Goal: Information Seeking & Learning: Check status

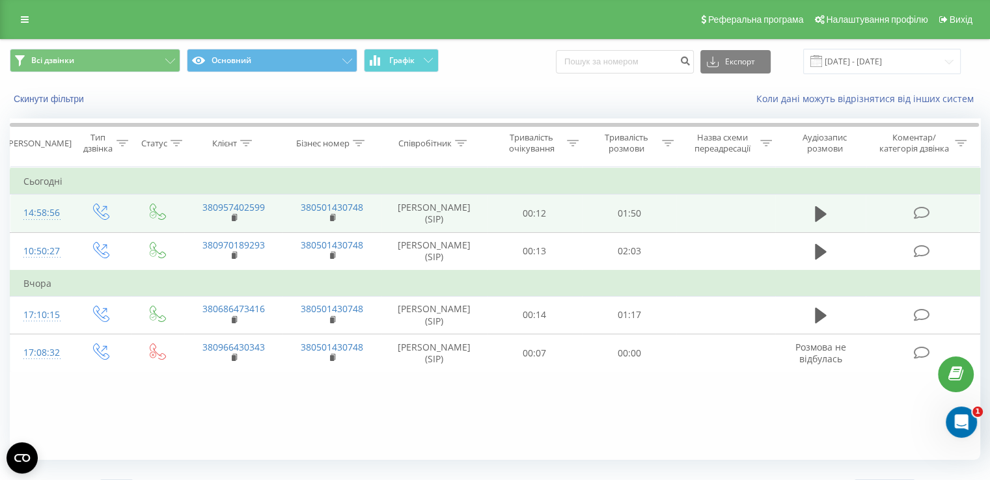
click at [918, 210] on icon at bounding box center [921, 213] width 16 height 14
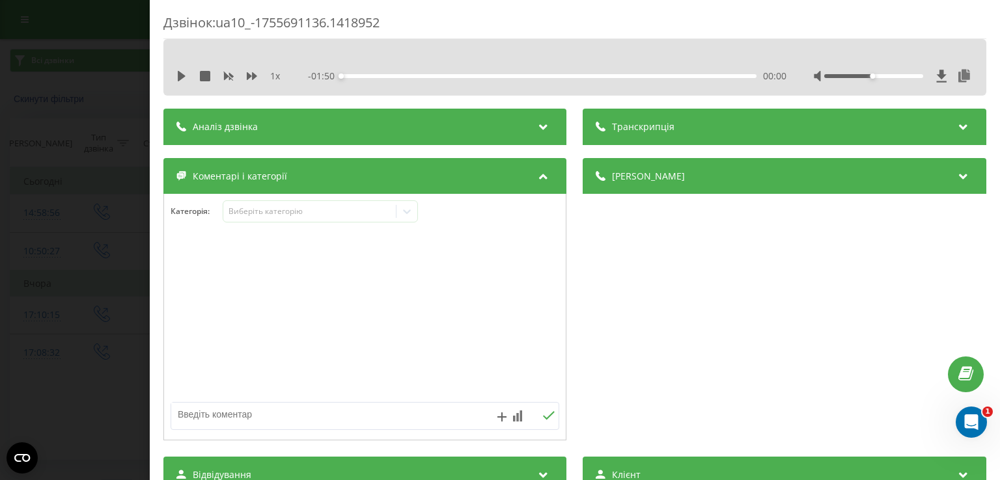
click at [286, 111] on div "Аналіз дзвінка" at bounding box center [364, 127] width 403 height 36
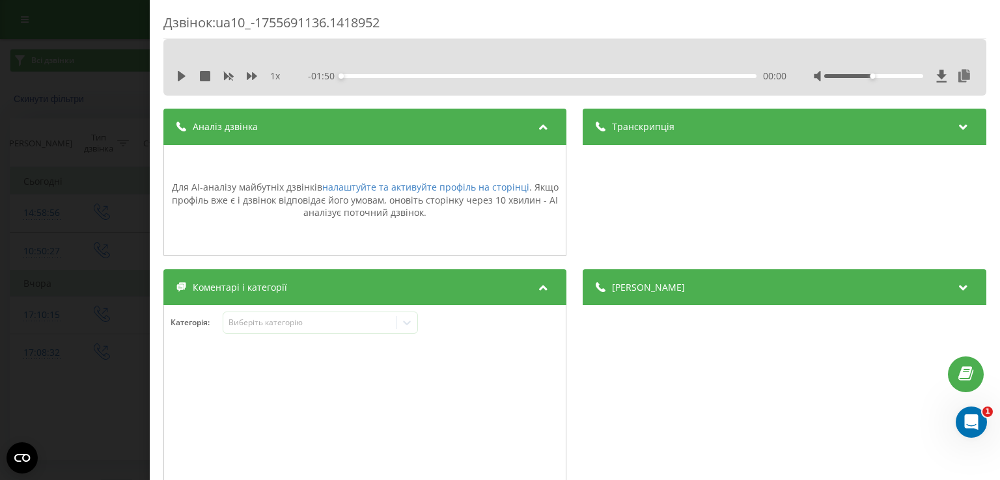
click at [101, 133] on div "Дзвінок : ua10_-1755691136.1418952 1 x - 01:50 00:00 00:00 Транскрипція Для AI-…" at bounding box center [500, 240] width 1000 height 480
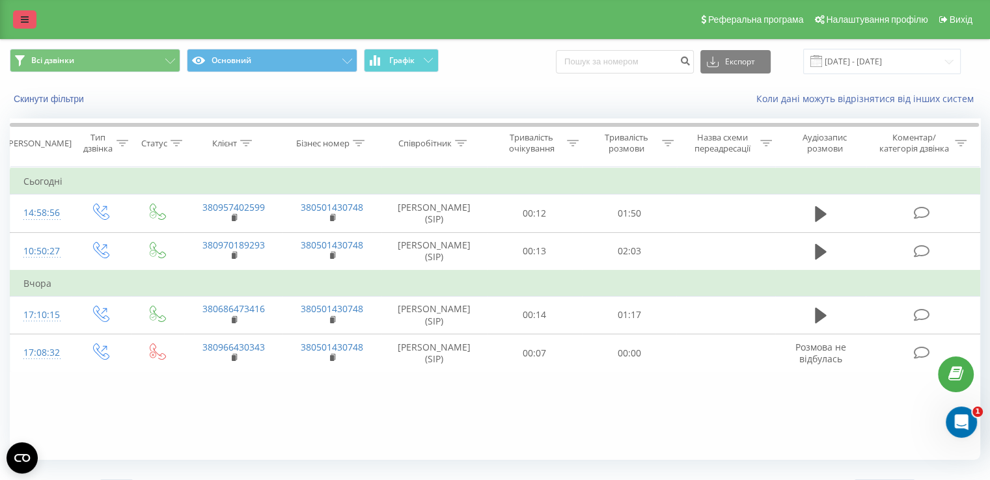
click at [29, 19] on link at bounding box center [24, 19] width 23 height 18
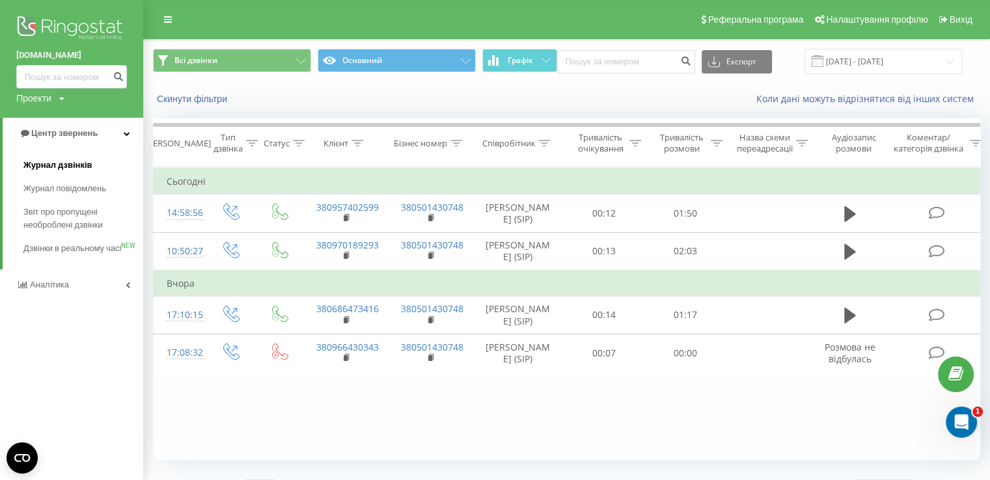
click at [47, 169] on span "Журнал дзвінків" at bounding box center [57, 165] width 69 height 13
click at [57, 159] on span "Журнал дзвінків" at bounding box center [57, 165] width 69 height 13
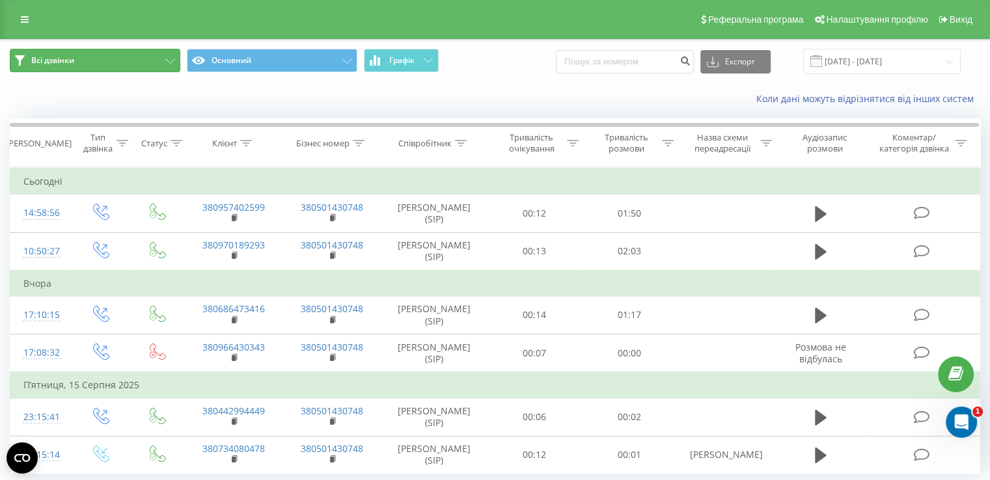
click at [143, 63] on button "Всі дзвінки" at bounding box center [95, 60] width 170 height 23
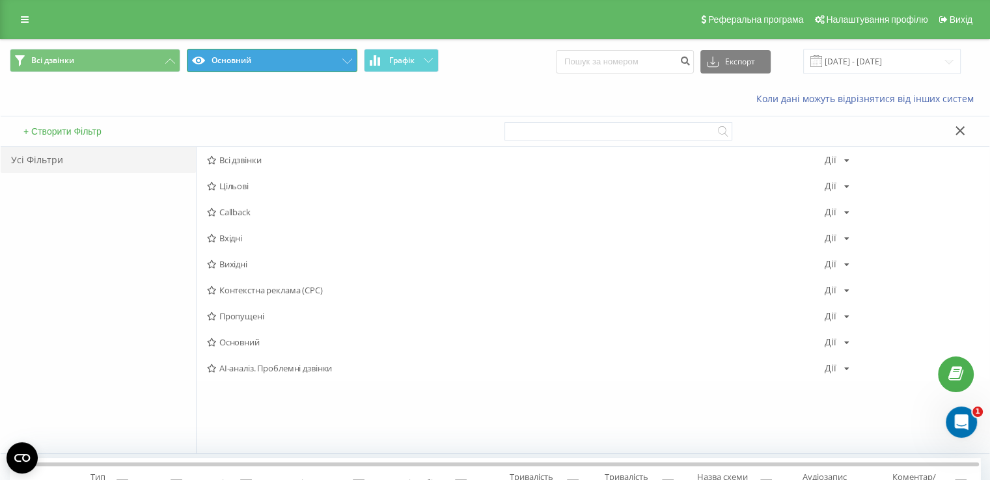
click at [269, 71] on button "Основний" at bounding box center [272, 60] width 170 height 23
click at [271, 71] on button "Основний" at bounding box center [272, 60] width 170 height 23
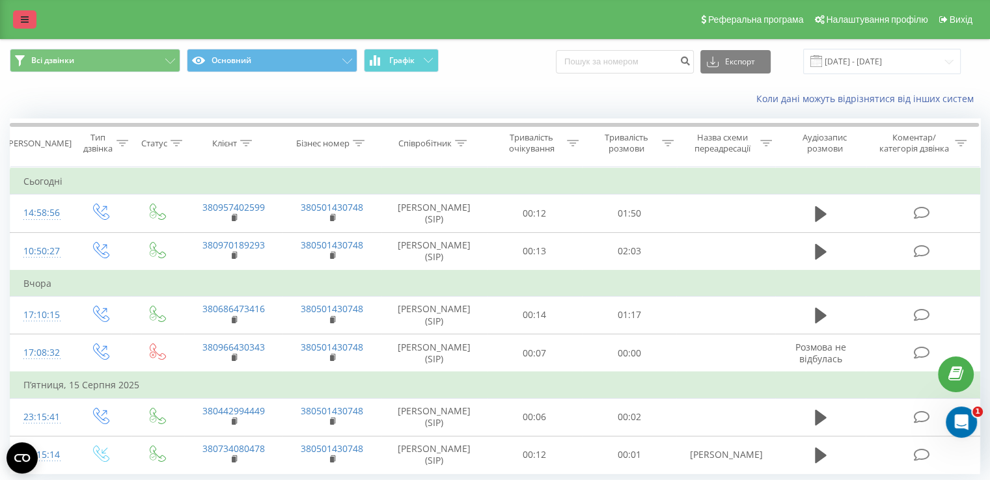
click at [19, 18] on link at bounding box center [24, 19] width 23 height 18
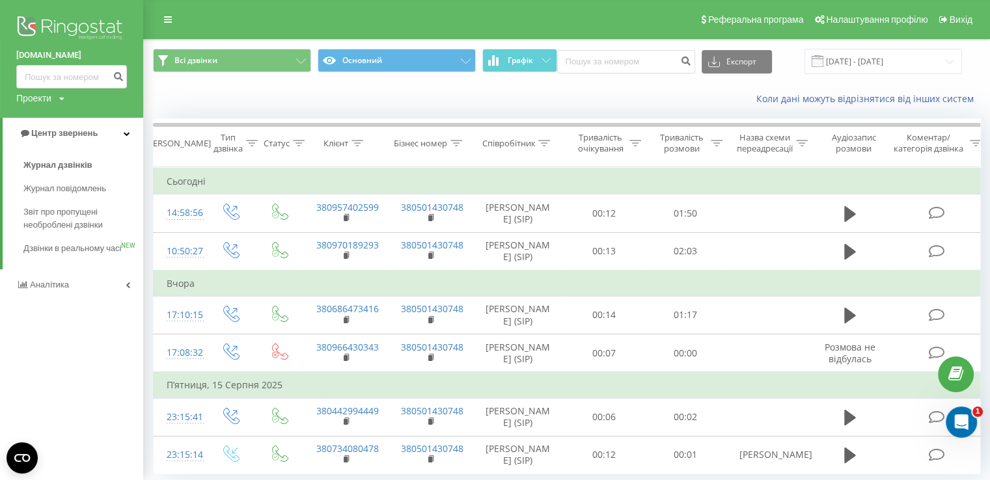
click at [72, 96] on div "youcontrol.com.ua Проекти youcontrol.com.ua" at bounding box center [71, 59] width 143 height 118
click at [68, 98] on div "youcontrol.com.ua Проекти youcontrol.com.ua" at bounding box center [71, 59] width 143 height 118
click at [64, 98] on icon at bounding box center [61, 99] width 5 height 8
click at [57, 116] on link "[DOMAIN_NAME]" at bounding box center [58, 118] width 63 height 10
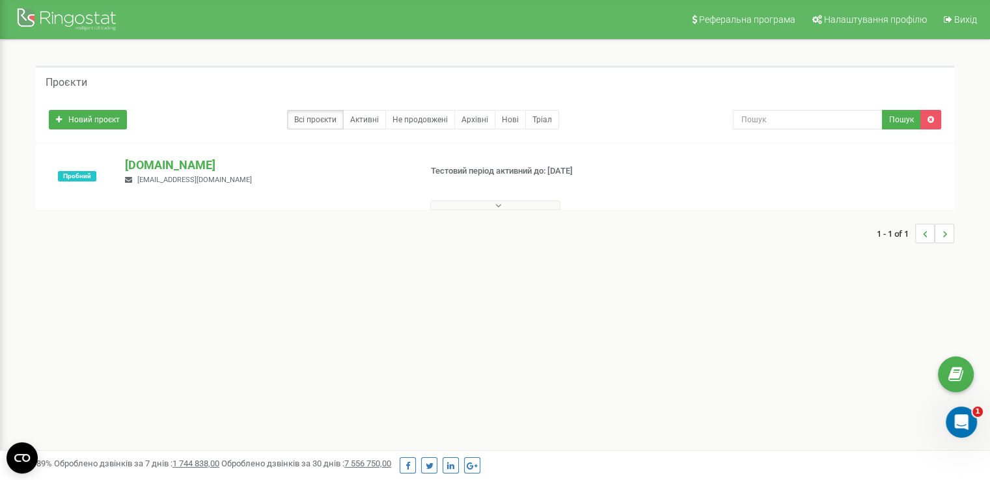
click at [493, 200] on button at bounding box center [495, 205] width 130 height 10
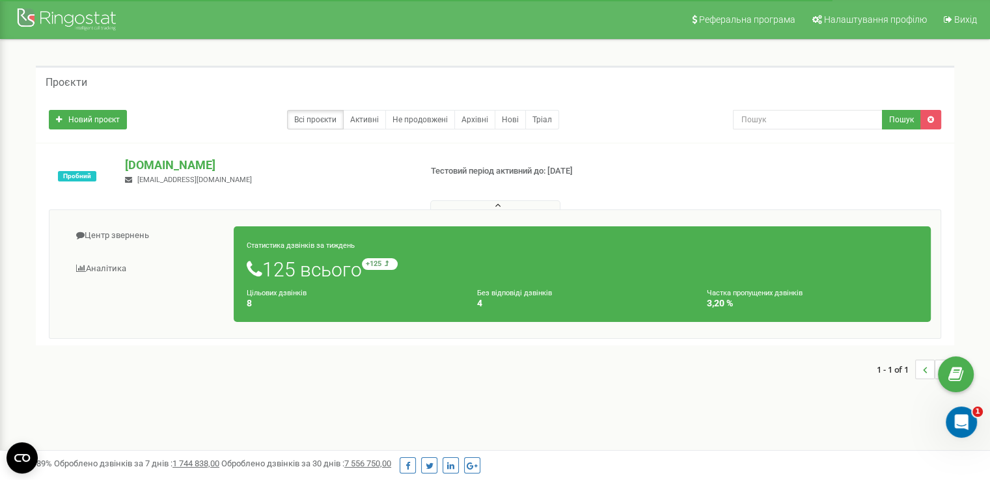
click at [418, 284] on div "Статистика дзвінків за тиждень 125 всього +125 відносно минулого тижня Цільових…" at bounding box center [582, 274] width 697 height 96
click at [389, 260] on icon at bounding box center [387, 263] width 4 height 7
click at [314, 268] on h1 "125 всього +125 відносно минулого тижня" at bounding box center [582, 269] width 671 height 22
click at [129, 235] on link "Центр звернень" at bounding box center [146, 236] width 175 height 32
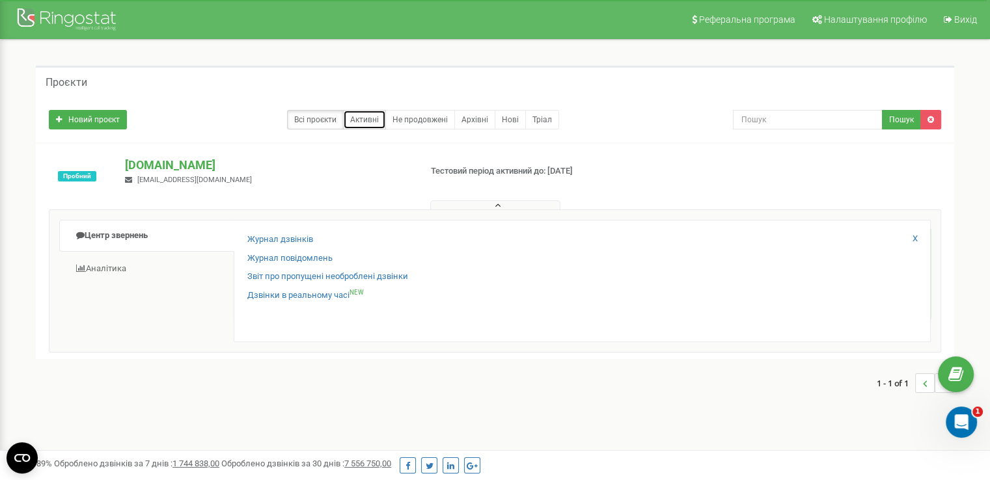
click at [362, 113] on link "Активні" at bounding box center [364, 120] width 43 height 20
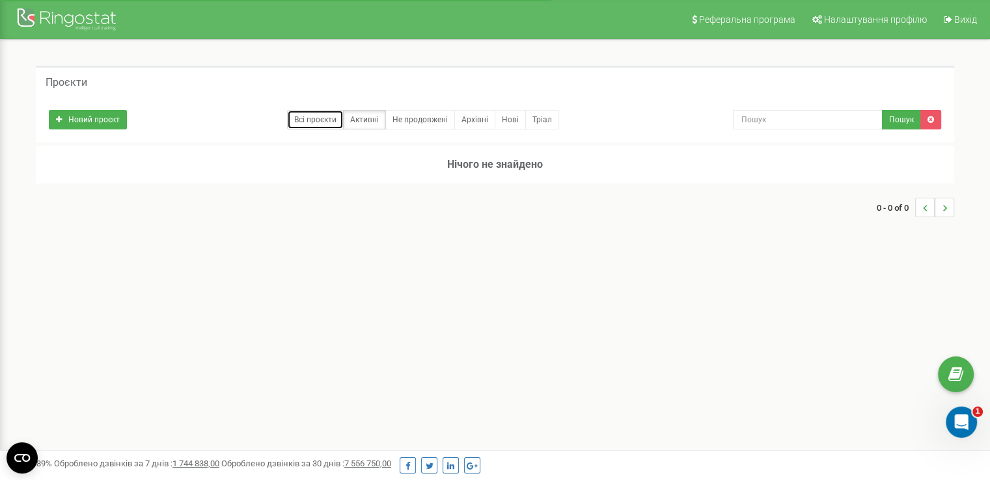
click at [324, 118] on link "Всі проєкти" at bounding box center [315, 120] width 57 height 20
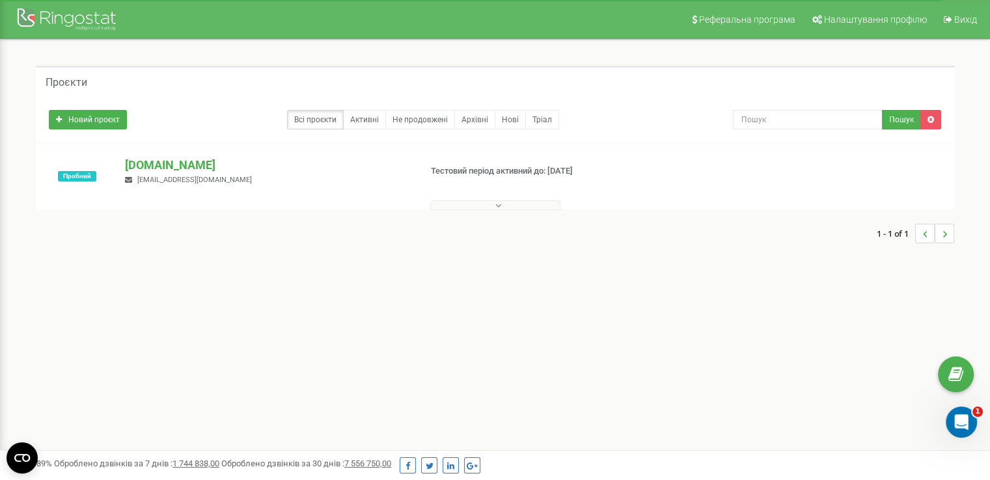
click at [487, 209] on button at bounding box center [495, 205] width 130 height 10
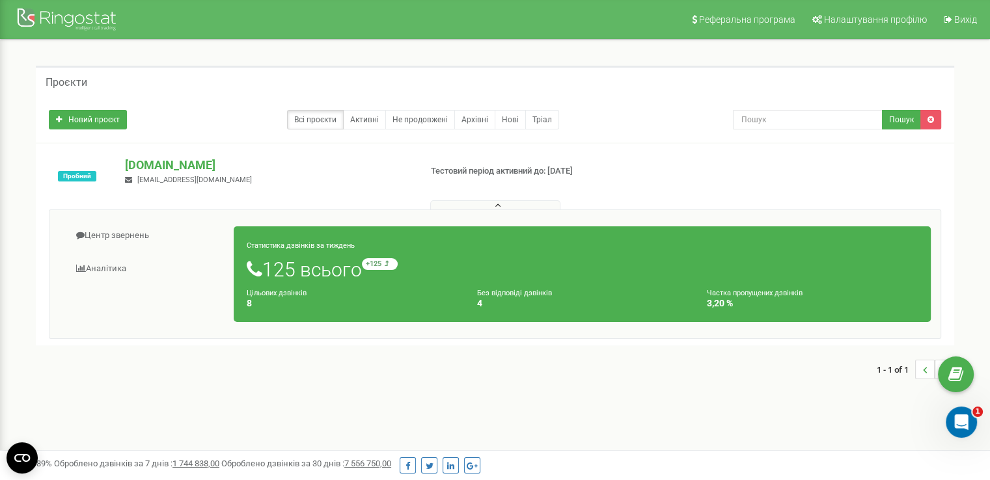
click at [513, 293] on small "Без відповіді дзвінків" at bounding box center [514, 293] width 75 height 8
click at [323, 261] on h1 "125 всього +125 відносно минулого тижня" at bounding box center [582, 269] width 671 height 22
click at [322, 271] on h1 "125 всього +125 відносно минулого тижня" at bounding box center [582, 269] width 671 height 22
click at [316, 281] on div "Статистика дзвінків за тиждень 125 всього +125 відносно минулого тижня Цільових…" at bounding box center [582, 274] width 697 height 96
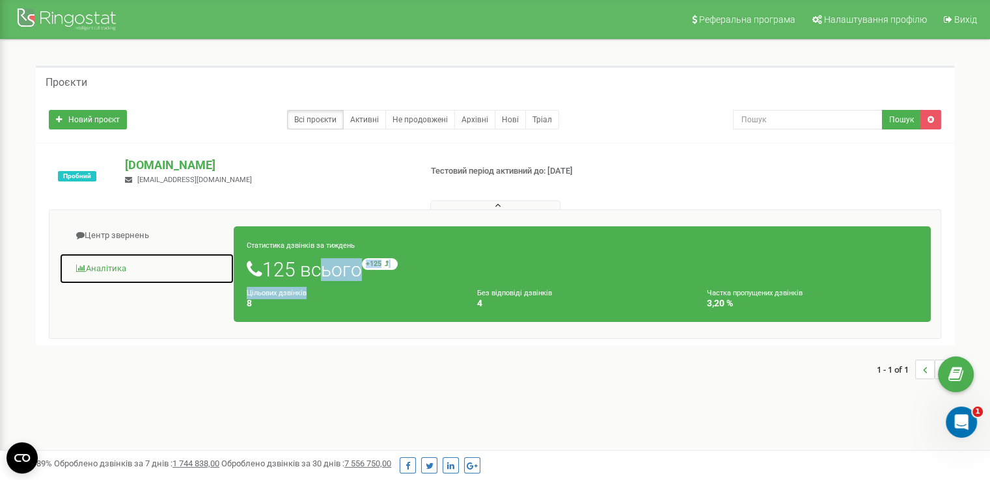
click at [96, 275] on link "Аналiтика" at bounding box center [146, 269] width 175 height 32
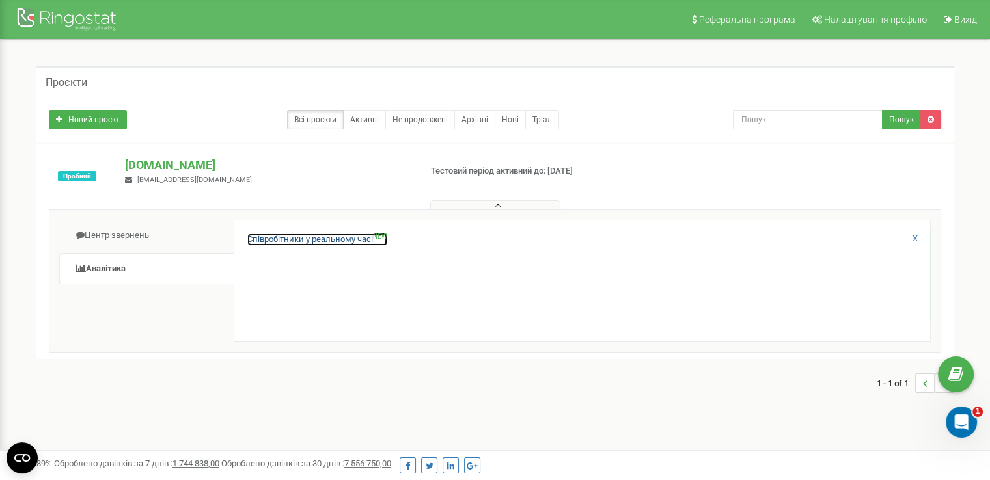
click at [307, 243] on link "Співробітники у реальному часі NEW" at bounding box center [317, 240] width 140 height 12
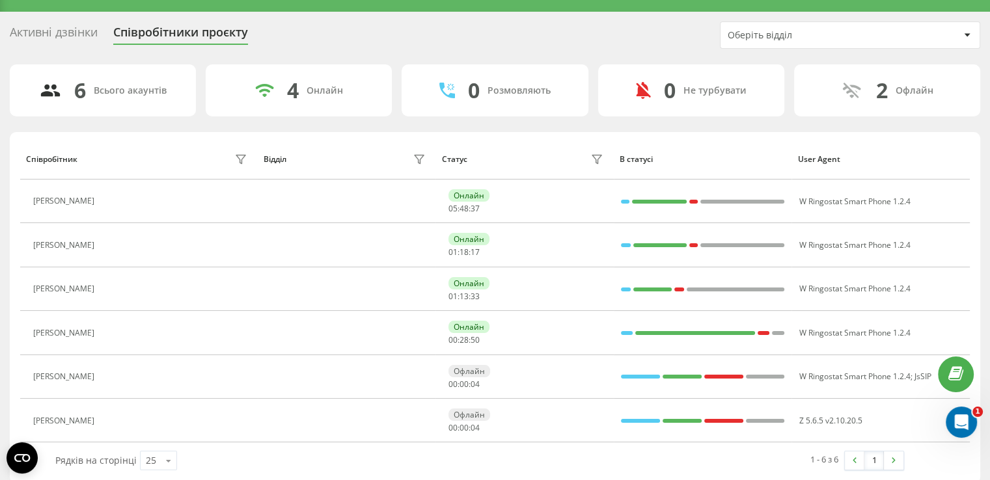
scroll to position [40, 0]
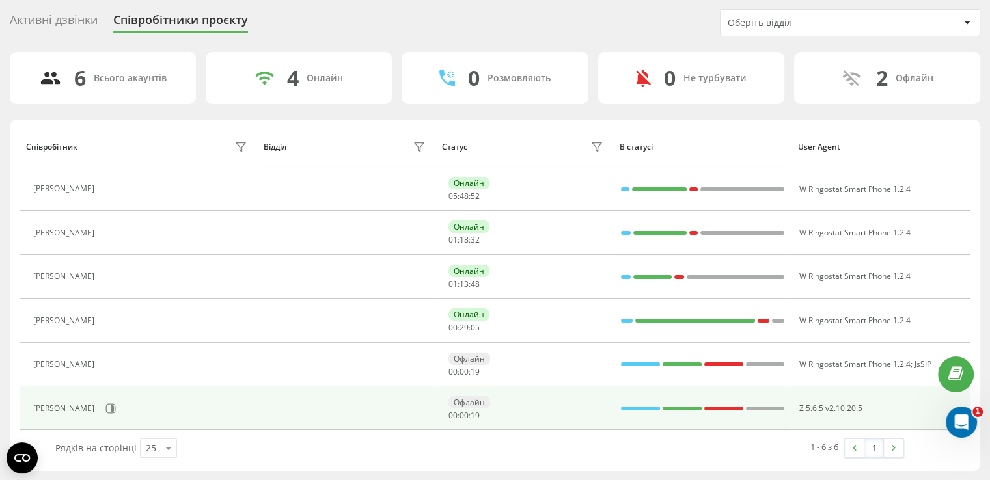
click at [77, 407] on div "Альона Горон" at bounding box center [65, 408] width 64 height 9
click at [106, 411] on icon at bounding box center [111, 408] width 10 height 10
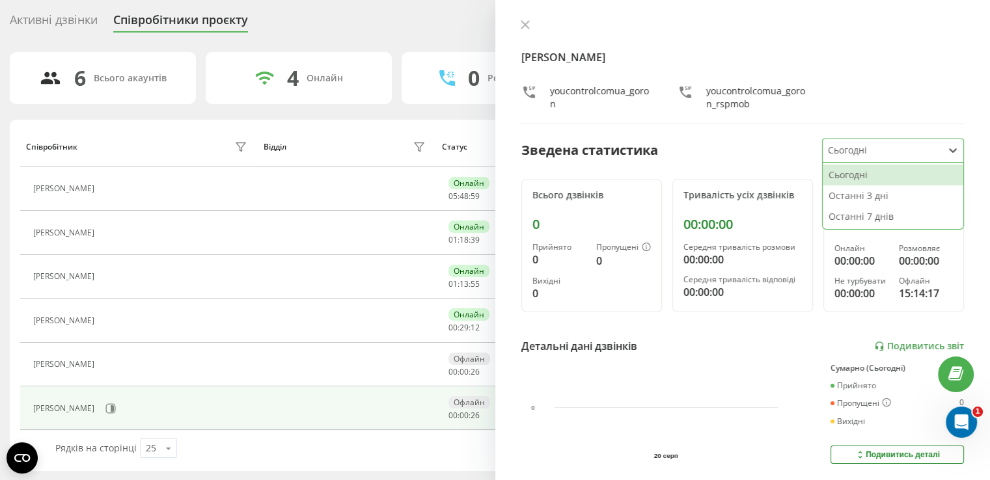
click at [871, 158] on div "Сьогодні" at bounding box center [883, 150] width 120 height 23
click at [862, 211] on div "Останні 7 днів" at bounding box center [893, 216] width 141 height 21
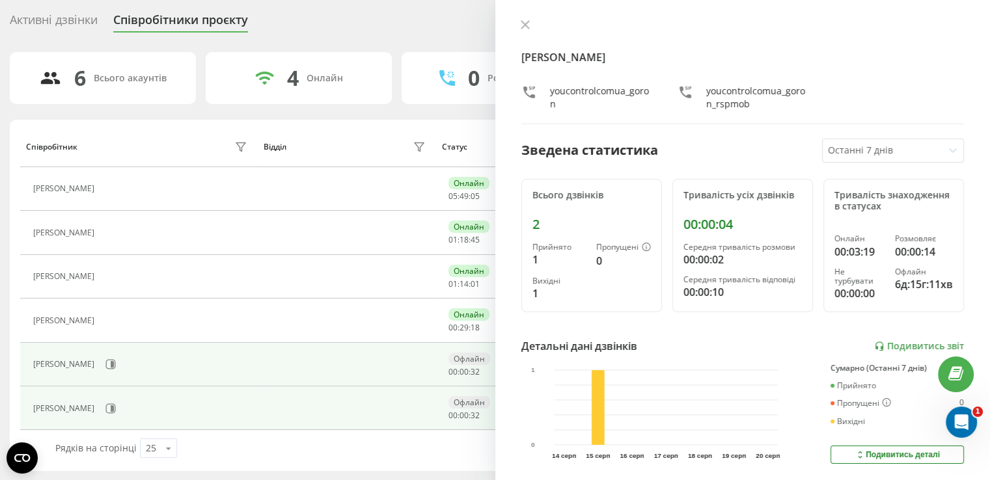
click at [184, 368] on div "Марина Мищук" at bounding box center [141, 364] width 217 height 22
click at [101, 363] on button at bounding box center [111, 365] width 20 height 20
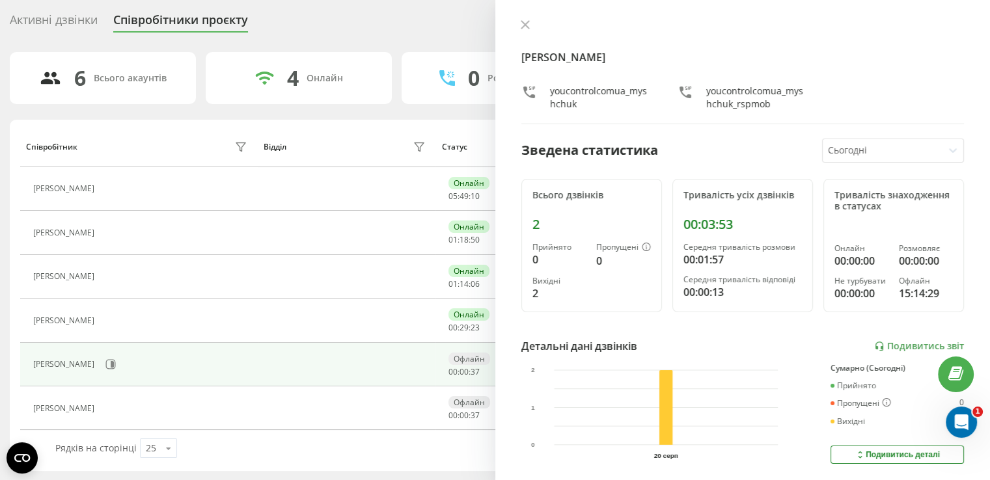
click at [851, 147] on div at bounding box center [883, 150] width 110 height 15
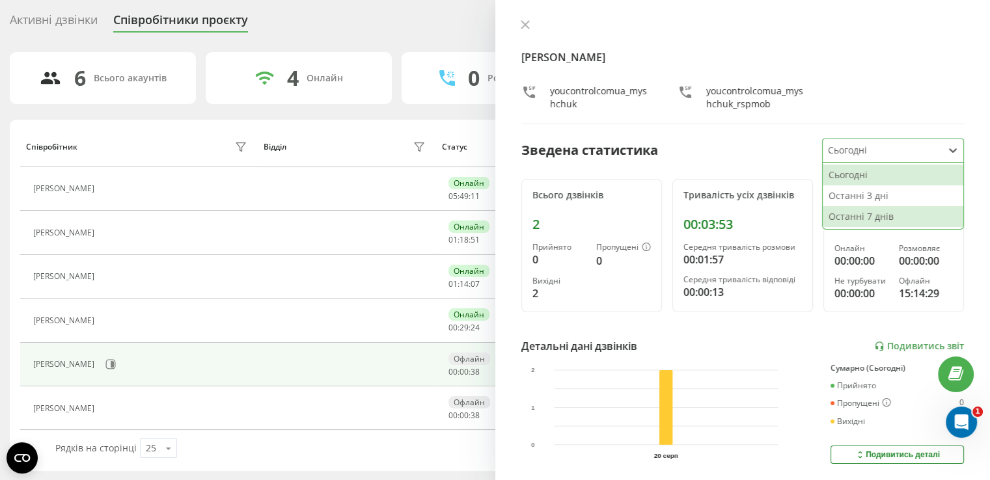
click at [871, 221] on div "Останні 7 днів" at bounding box center [893, 216] width 141 height 21
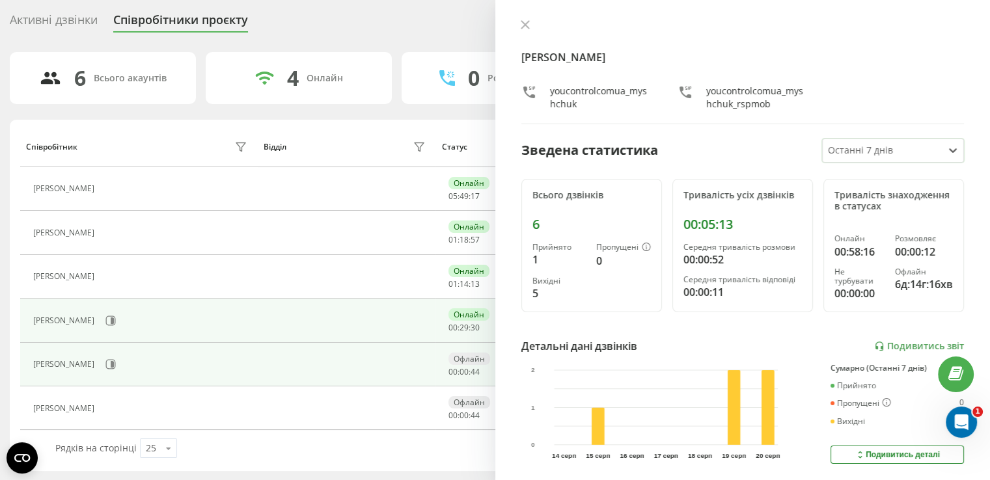
click at [66, 316] on div "Шуліка Олексій" at bounding box center [65, 320] width 64 height 9
click at [112, 319] on icon at bounding box center [110, 321] width 10 height 10
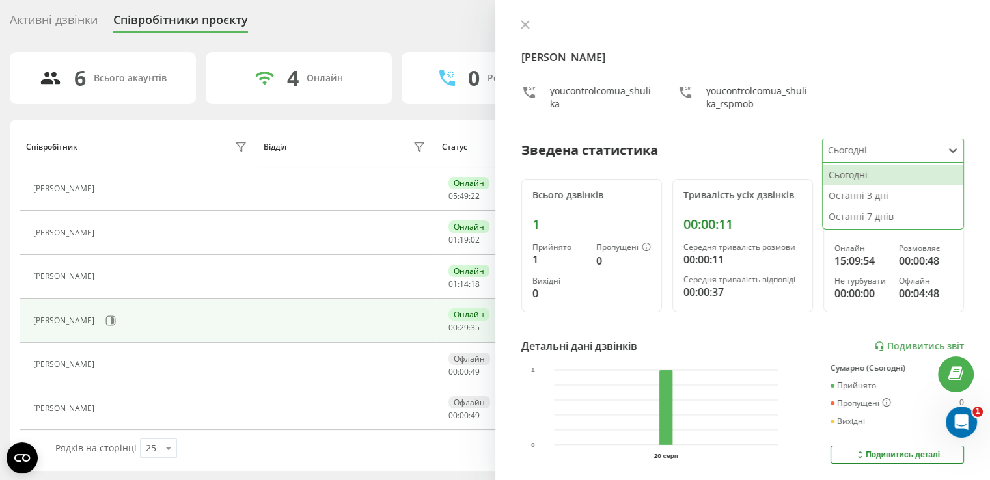
click at [872, 149] on div at bounding box center [883, 150] width 110 height 15
click at [858, 215] on div "Останні 7 днів" at bounding box center [893, 216] width 141 height 21
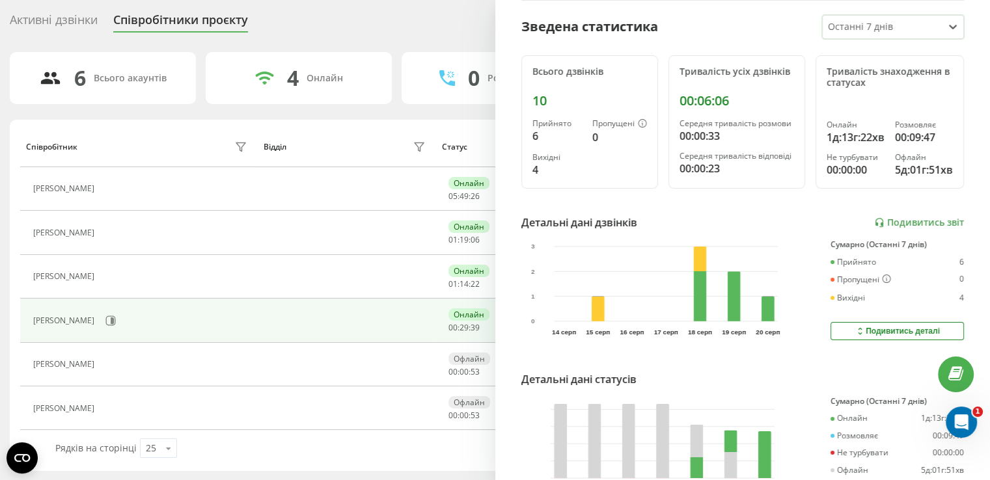
scroll to position [130, 0]
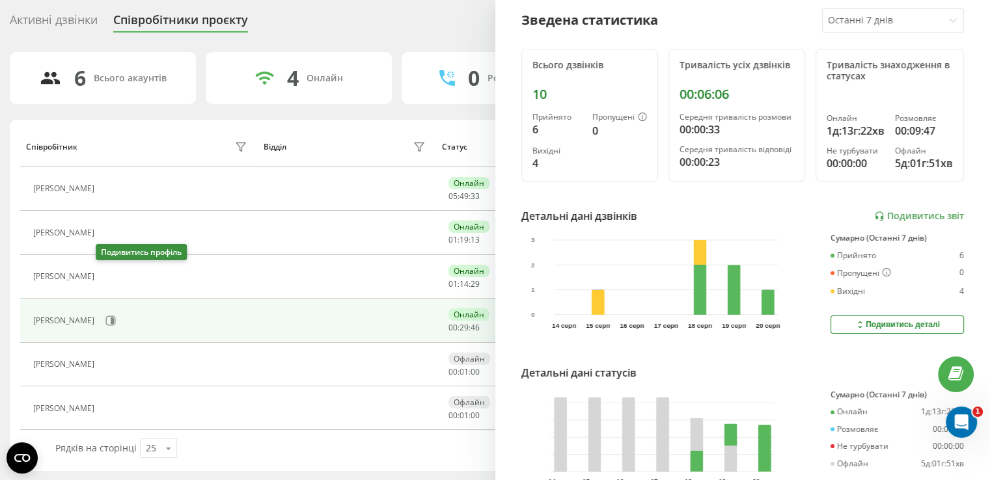
drag, startPoint x: 111, startPoint y: 275, endPoint x: 142, endPoint y: 284, distance: 32.7
click at [111, 275] on button at bounding box center [109, 278] width 16 height 18
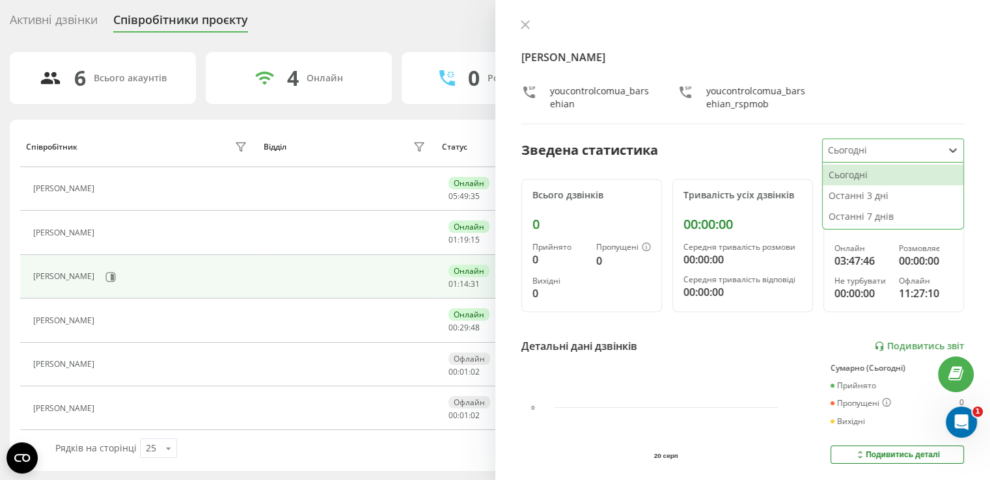
click at [869, 149] on div at bounding box center [883, 150] width 110 height 15
click at [854, 212] on div "Останні 7 днів" at bounding box center [893, 216] width 141 height 21
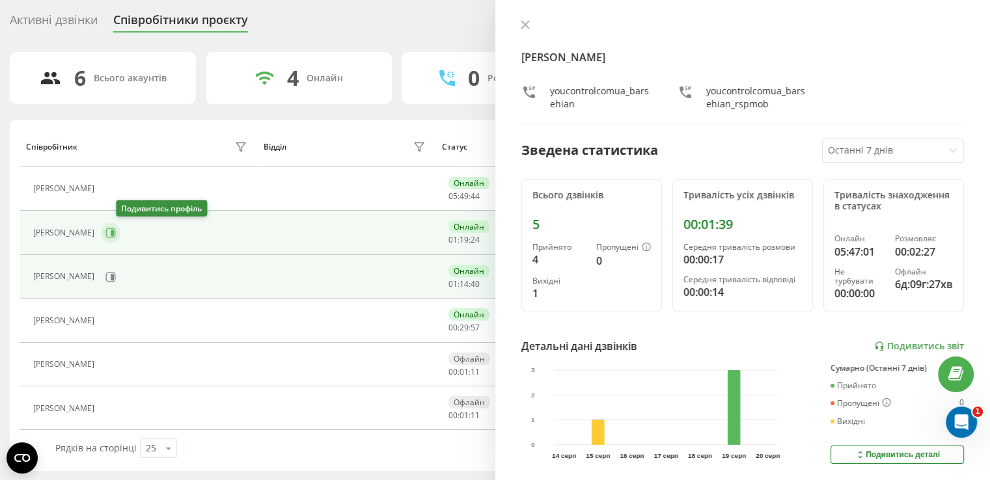
click at [114, 232] on icon at bounding box center [112, 233] width 3 height 7
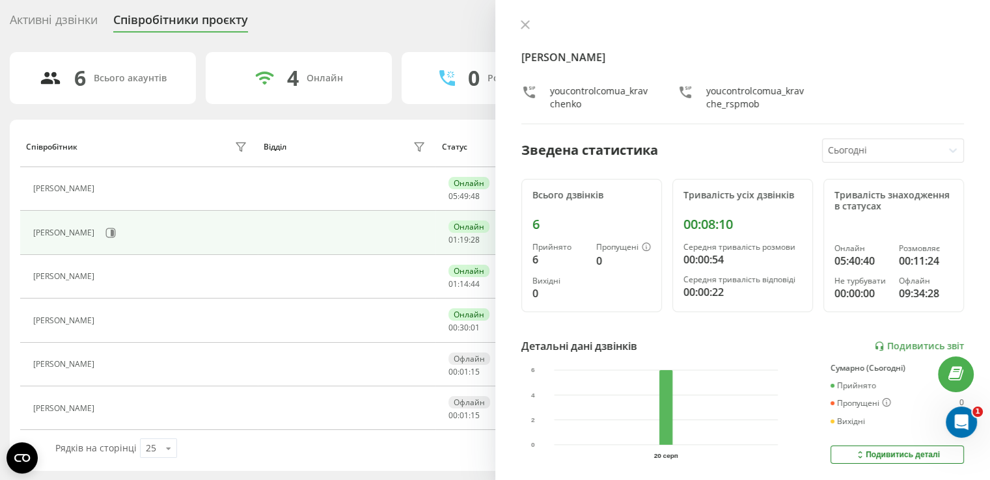
click at [849, 157] on div "Сьогодні" at bounding box center [883, 150] width 120 height 23
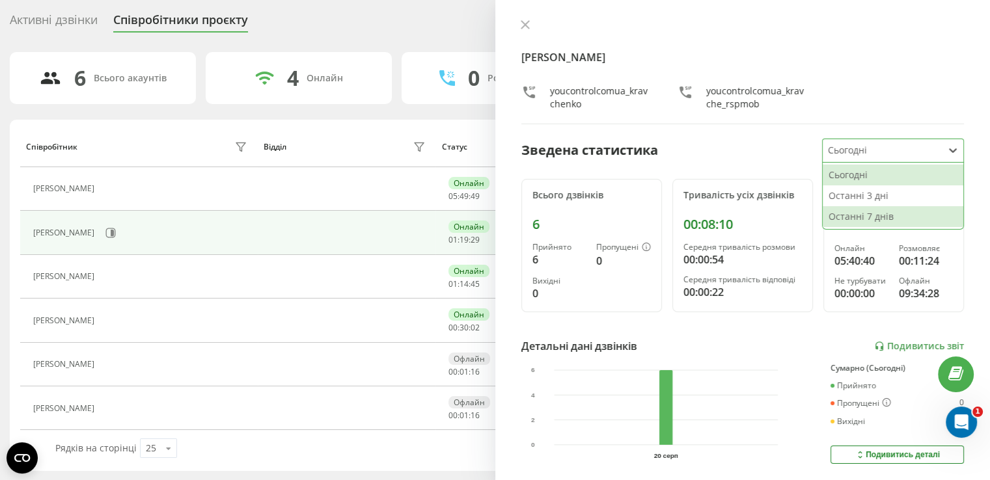
click at [850, 211] on div "Останні 7 днів" at bounding box center [893, 216] width 141 height 21
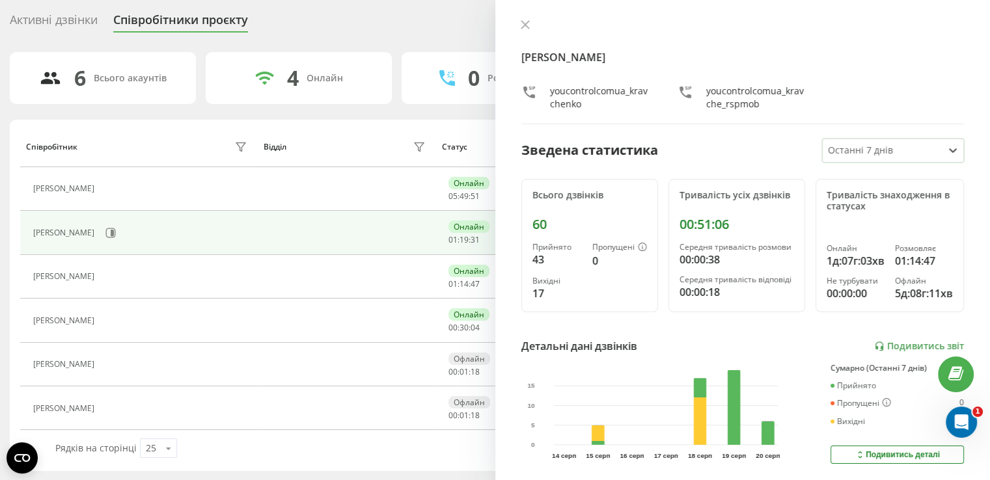
scroll to position [65, 0]
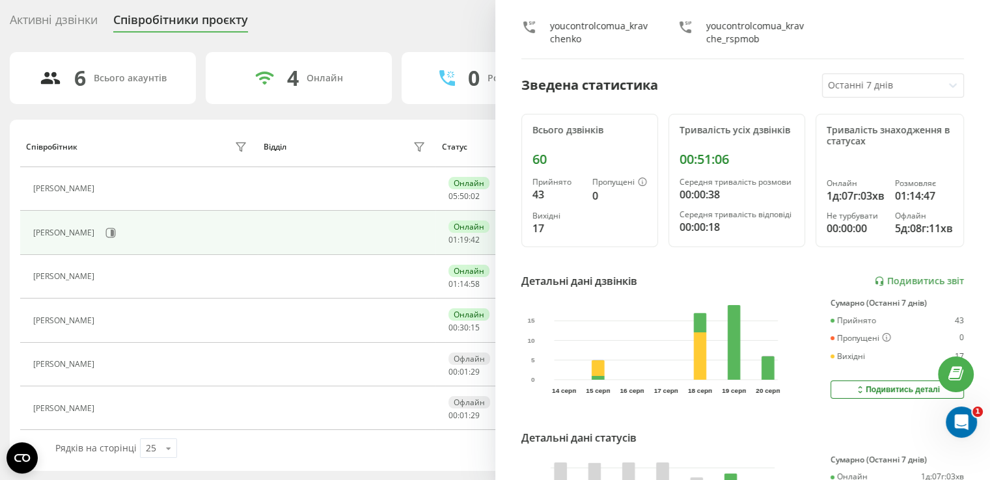
click at [173, 139] on div "Співробітник" at bounding box center [138, 147] width 225 height 21
click at [407, 31] on div "Активні дзвінки Співробітники проєкту Оберіть відділ" at bounding box center [495, 22] width 970 height 27
click at [388, 15] on div "Активні дзвінки Співробітники проєкту Оберіть відділ" at bounding box center [495, 22] width 970 height 27
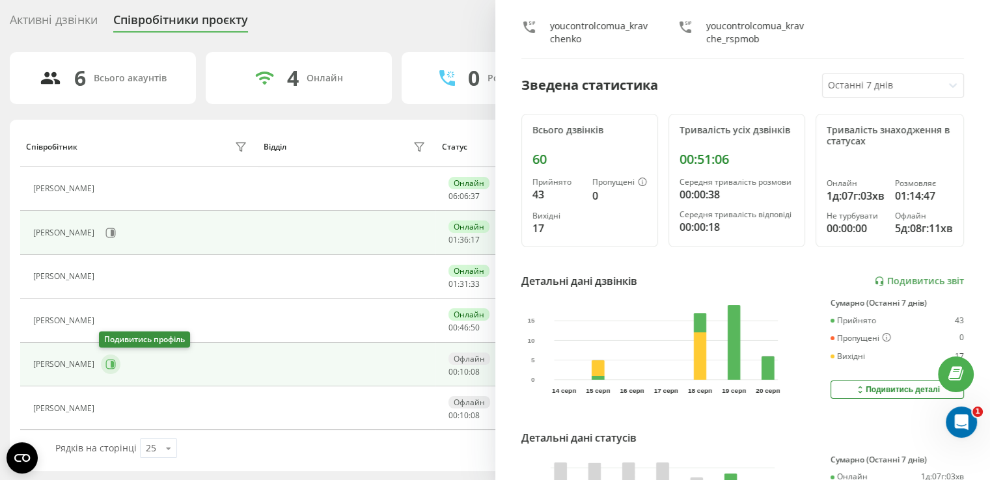
click at [109, 368] on button at bounding box center [111, 365] width 20 height 20
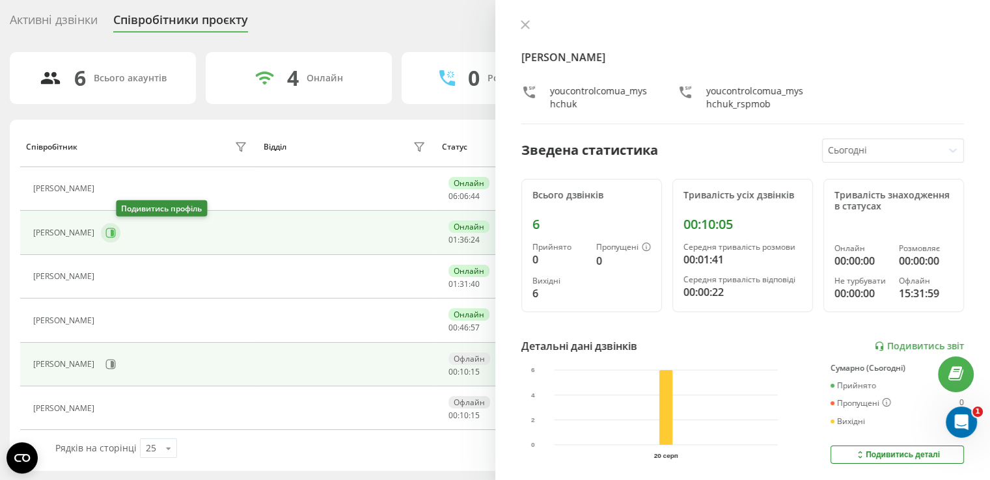
click at [114, 235] on icon at bounding box center [112, 233] width 3 height 7
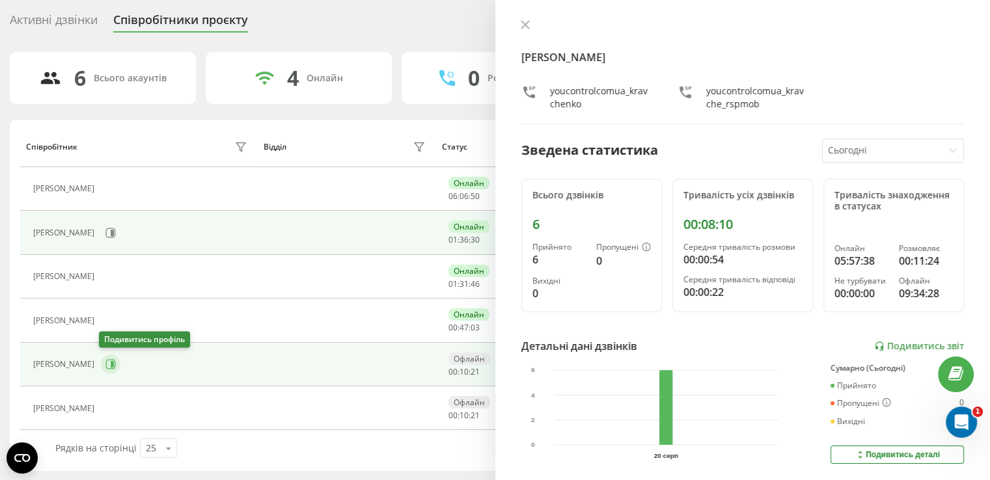
click at [111, 364] on icon at bounding box center [112, 364] width 3 height 7
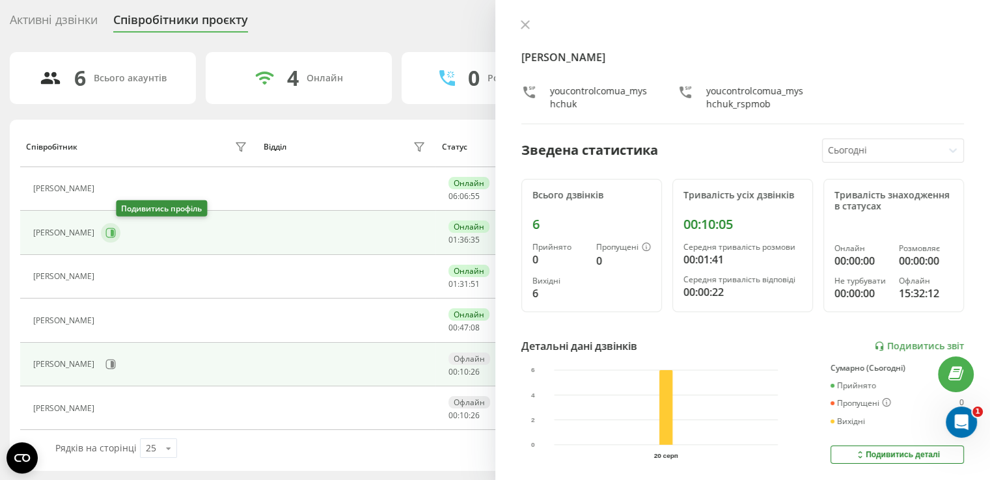
click at [116, 235] on icon at bounding box center [110, 233] width 10 height 10
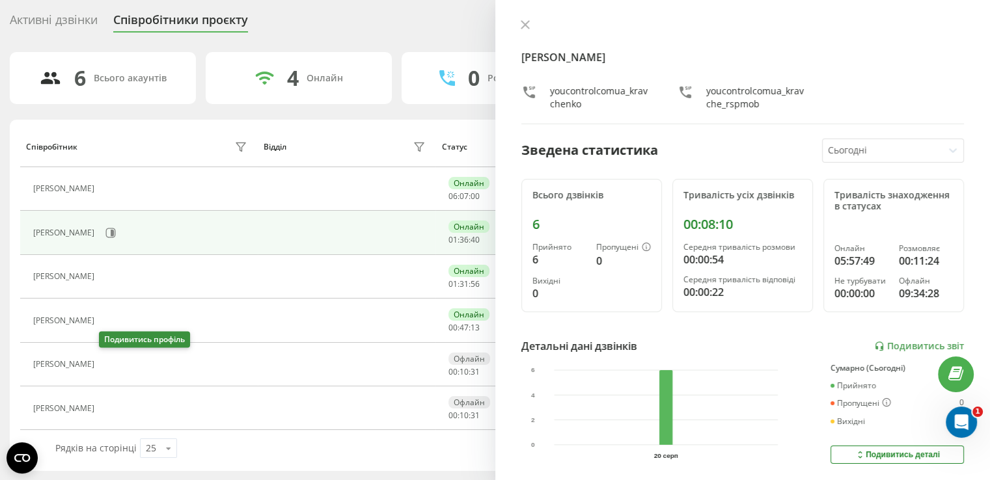
click at [113, 361] on icon at bounding box center [109, 365] width 10 height 10
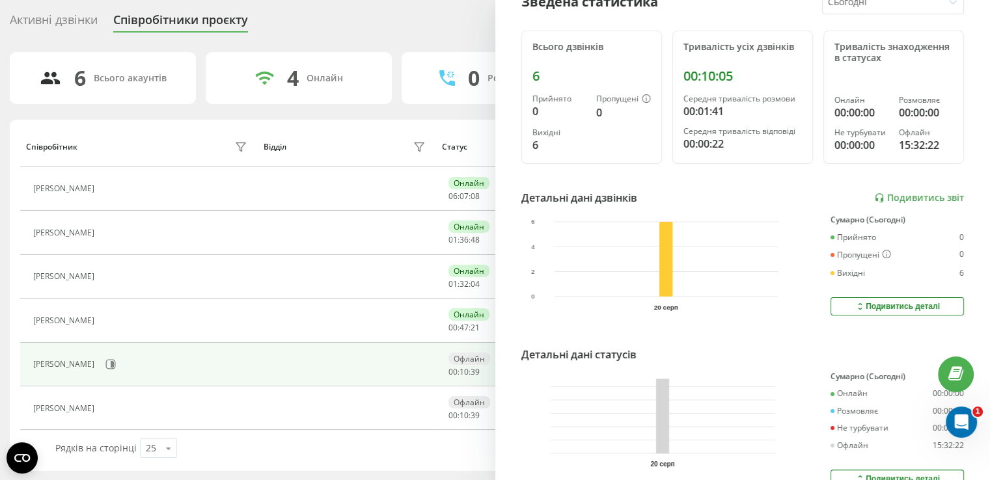
scroll to position [214, 0]
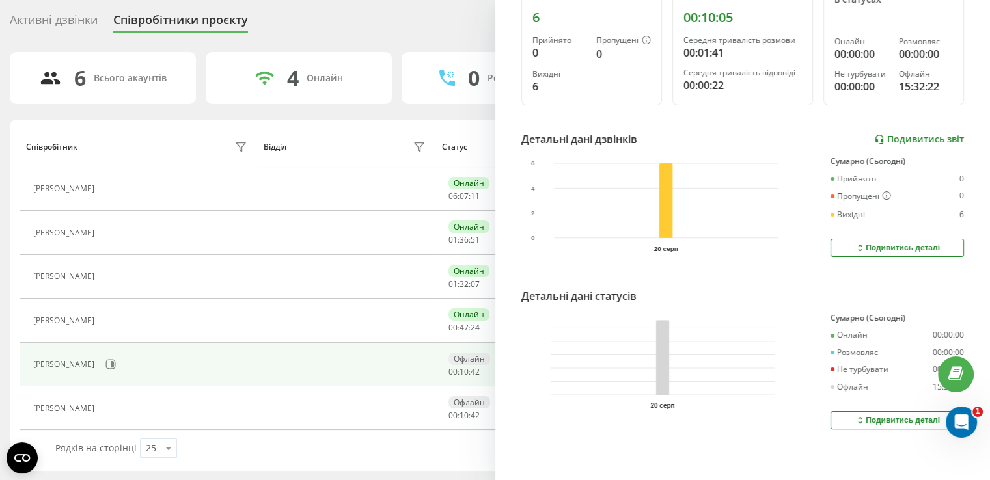
click at [924, 134] on link "Подивитись звіт" at bounding box center [919, 139] width 90 height 11
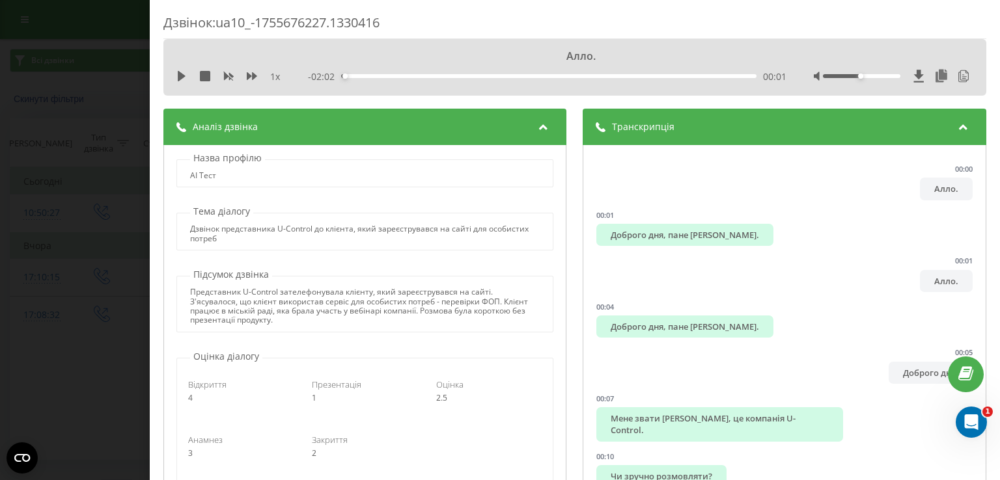
scroll to position [98, 0]
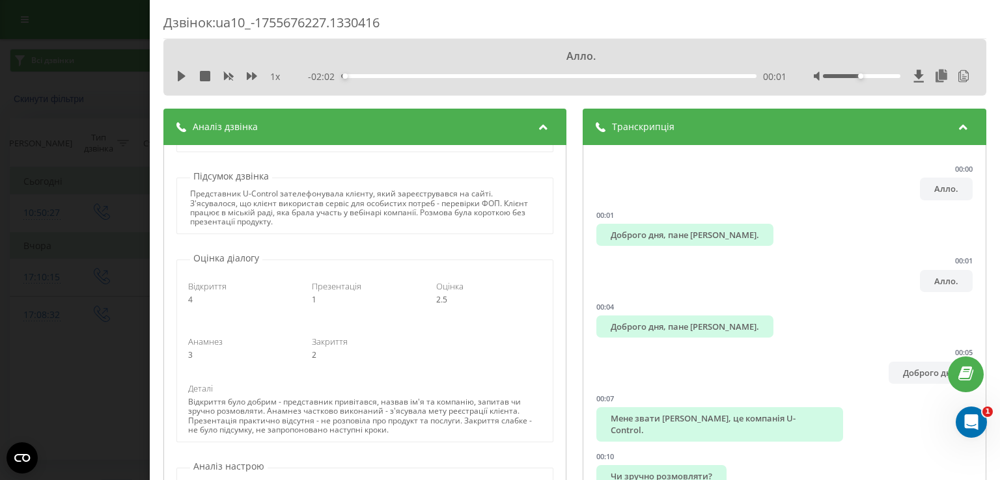
click at [53, 83] on div "Дзвінок : ua10_-1755676227.1330416 Алло. 1 x - 02:02 00:01 00:01 Транскрипція 0…" at bounding box center [500, 240] width 1000 height 480
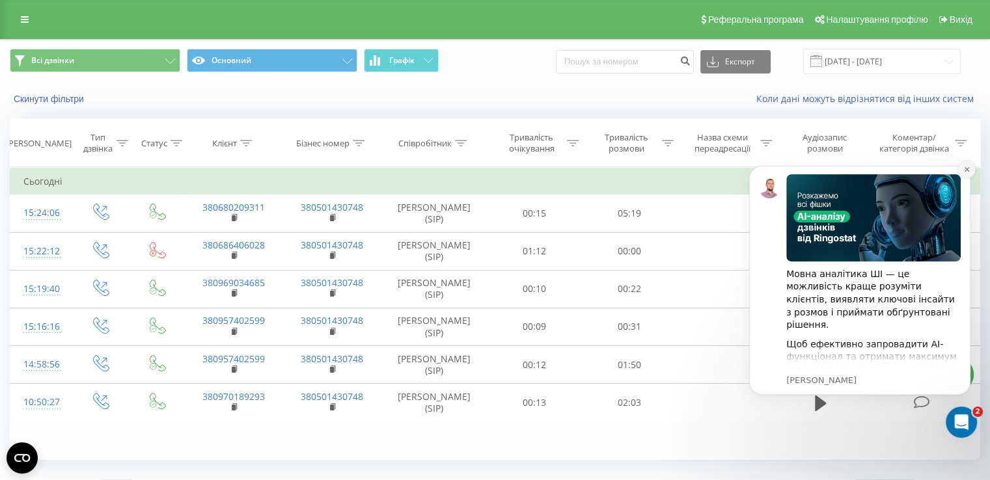
click at [971, 166] on button "Dismiss notification" at bounding box center [966, 169] width 17 height 17
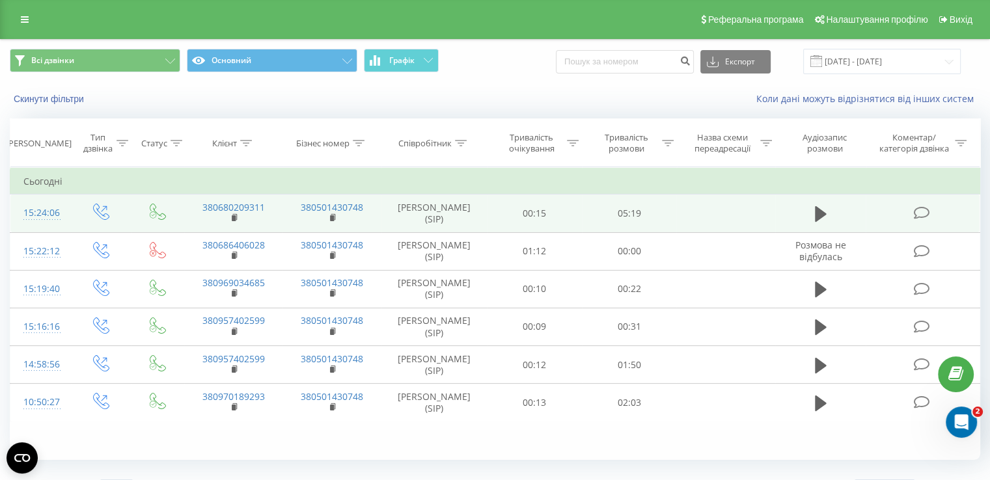
click at [923, 212] on icon at bounding box center [921, 213] width 16 height 14
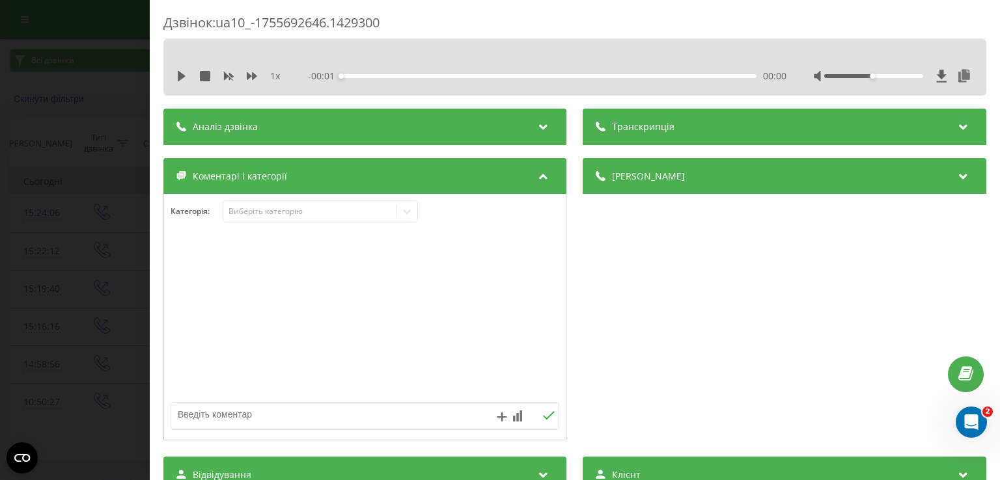
click at [351, 115] on div "Аналіз дзвінка" at bounding box center [364, 127] width 403 height 36
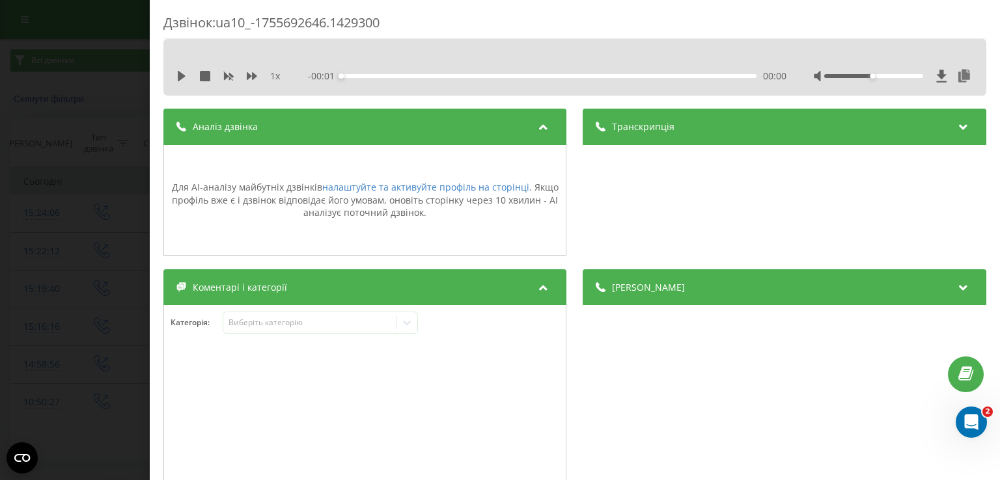
click at [54, 84] on div "Дзвінок : ua10_-1755692646.1429300 1 x - 00:01 00:00 00:00 Транскрипція Для AI-…" at bounding box center [500, 240] width 1000 height 480
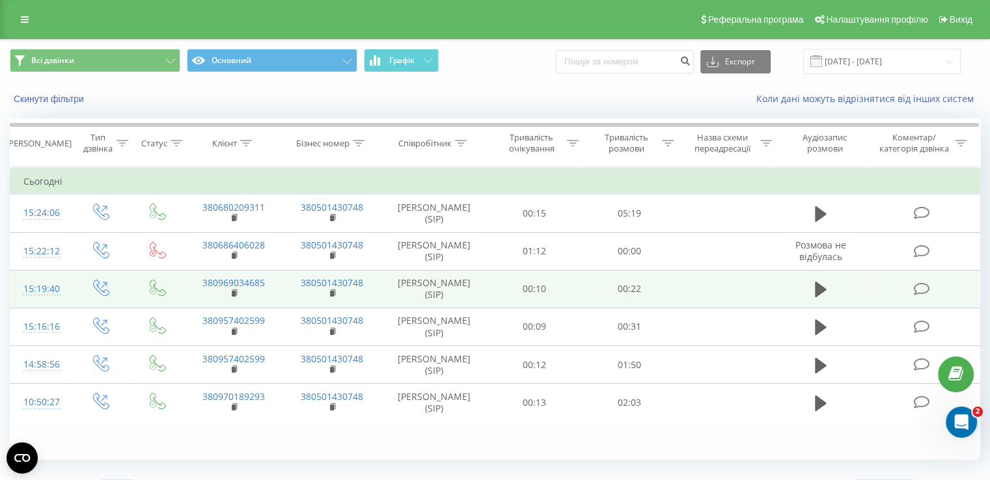
click at [921, 288] on icon at bounding box center [921, 289] width 16 height 14
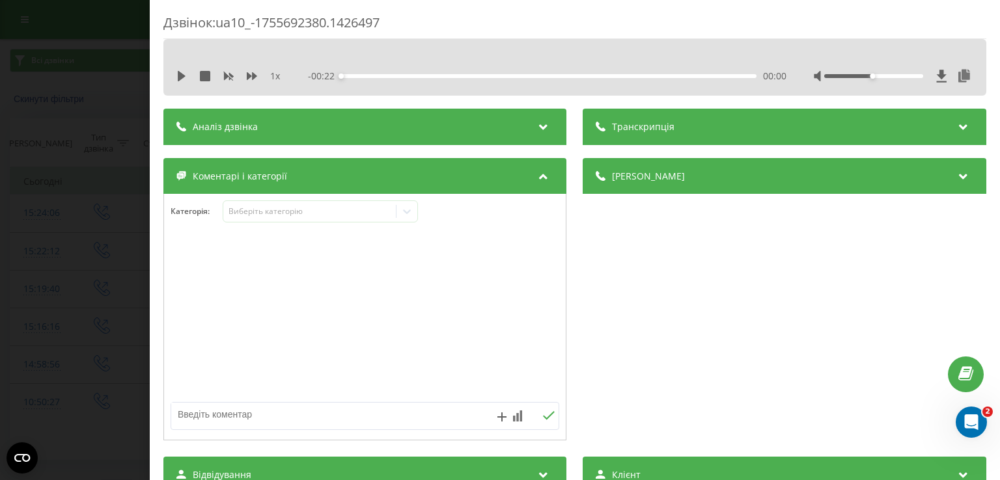
click at [68, 299] on div "Дзвінок : ua10_-1755692380.1426497 1 x - 00:22 00:00 00:00 Транскрипція Для AI-…" at bounding box center [500, 240] width 1000 height 480
